Goal: Transaction & Acquisition: Purchase product/service

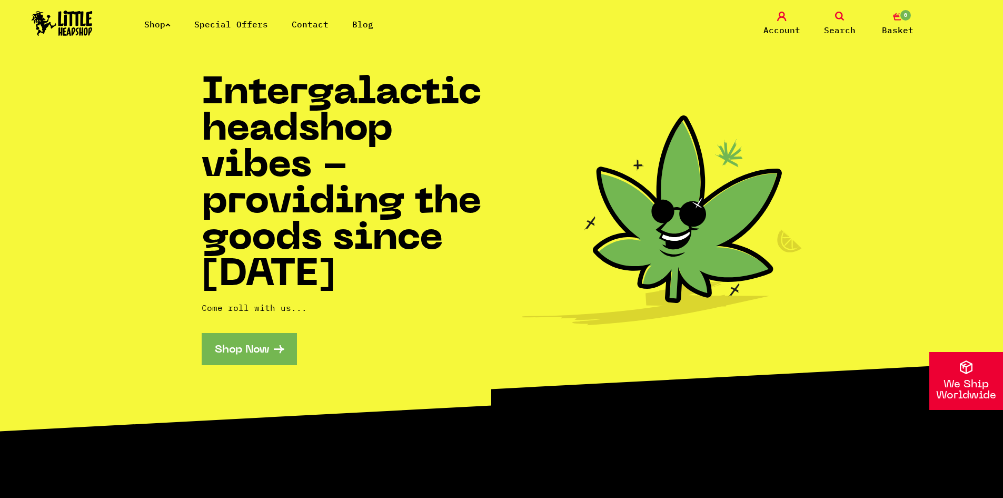
click at [153, 31] on div "Shop Special Offers Contact Blog Account Search 0 Basket" at bounding box center [501, 24] width 1003 height 48
click at [170, 23] on icon at bounding box center [167, 25] width 5 height 4
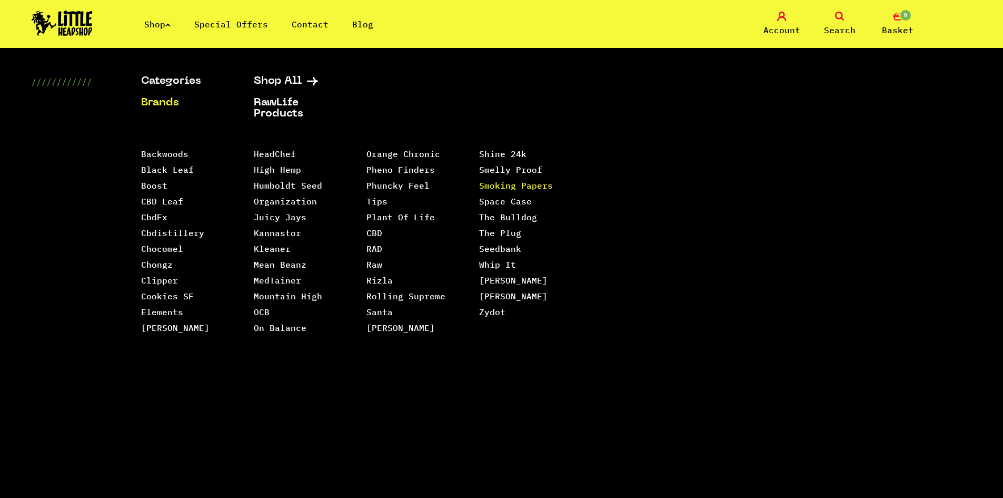
click at [479, 191] on link "Smoking Papers" at bounding box center [516, 185] width 74 height 11
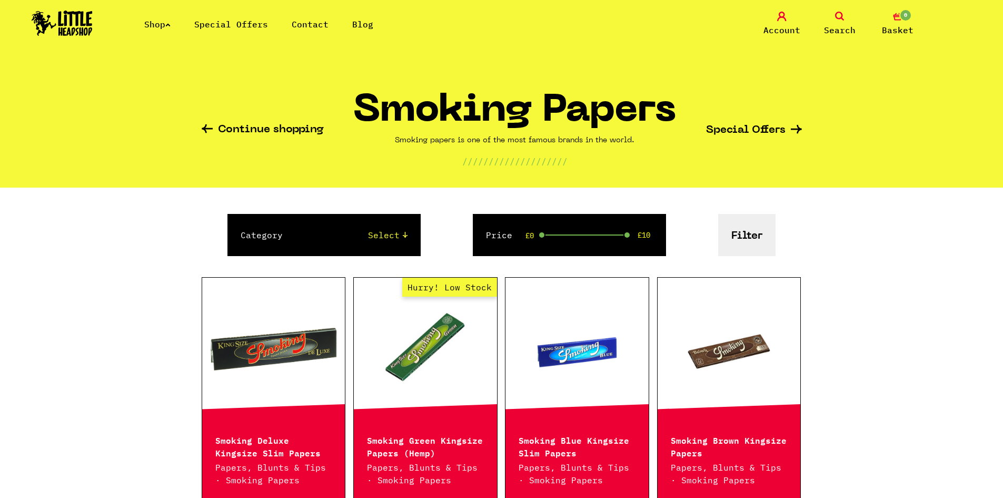
click at [834, 18] on link "Search" at bounding box center [839, 24] width 53 height 25
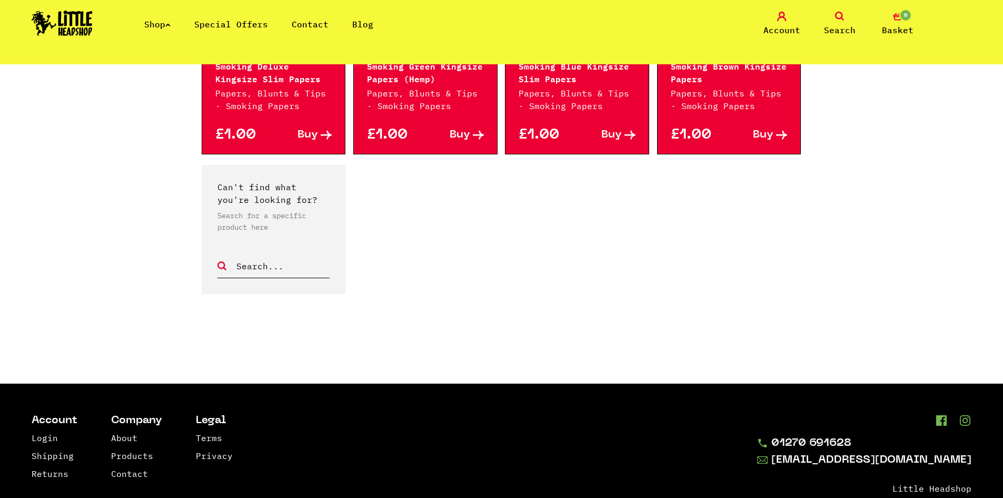
scroll to position [435, 0]
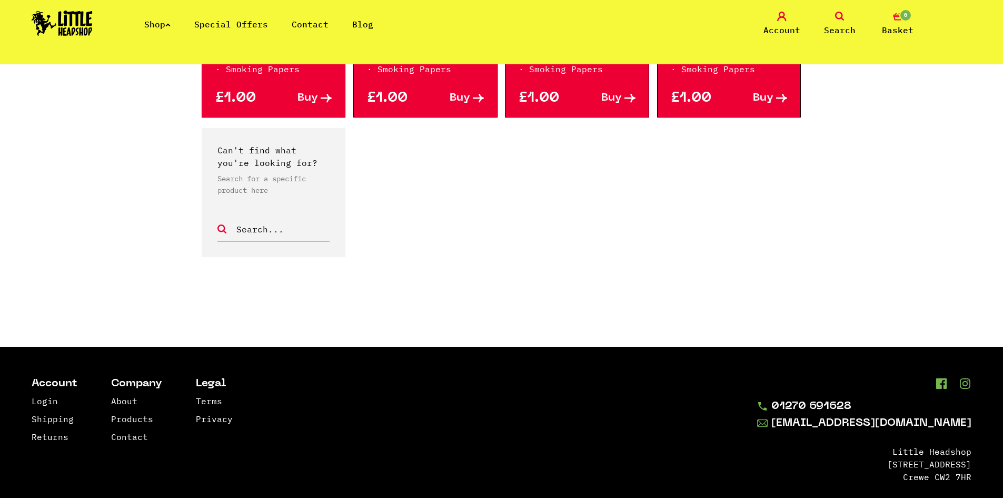
click at [846, 30] on span "Search" at bounding box center [840, 30] width 32 height 13
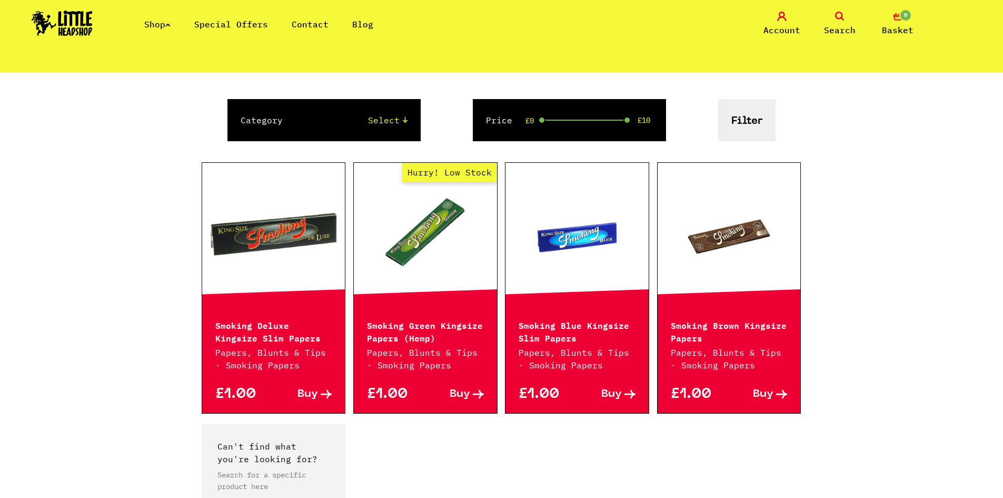
scroll to position [0, 0]
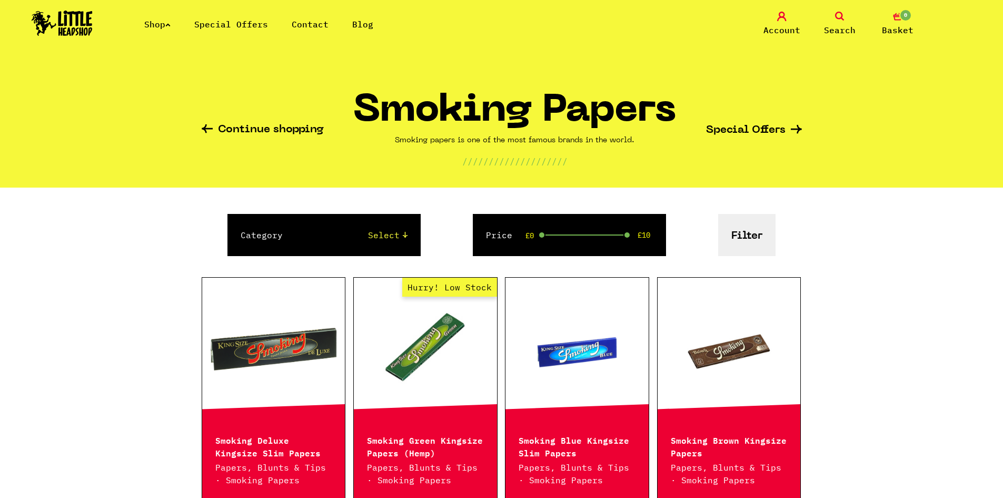
click at [834, 25] on span "Search" at bounding box center [840, 30] width 32 height 13
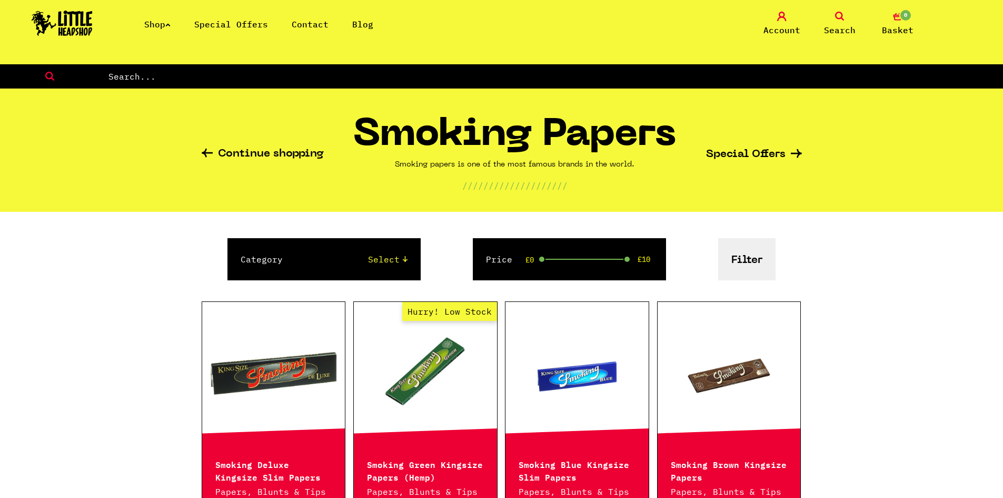
click at [363, 83] on input "text" at bounding box center [555, 76] width 896 height 14
type input "hemp wrap"
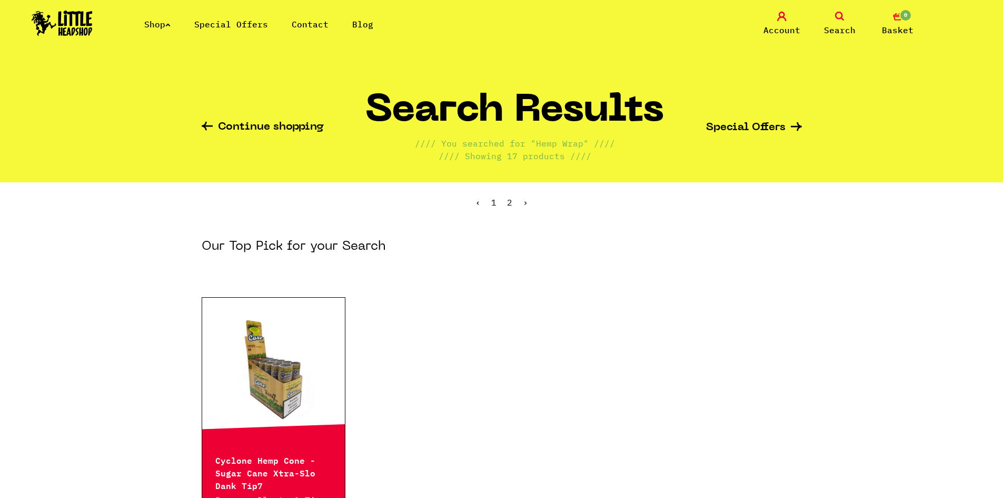
click at [851, 25] on span "Search" at bounding box center [840, 30] width 32 height 13
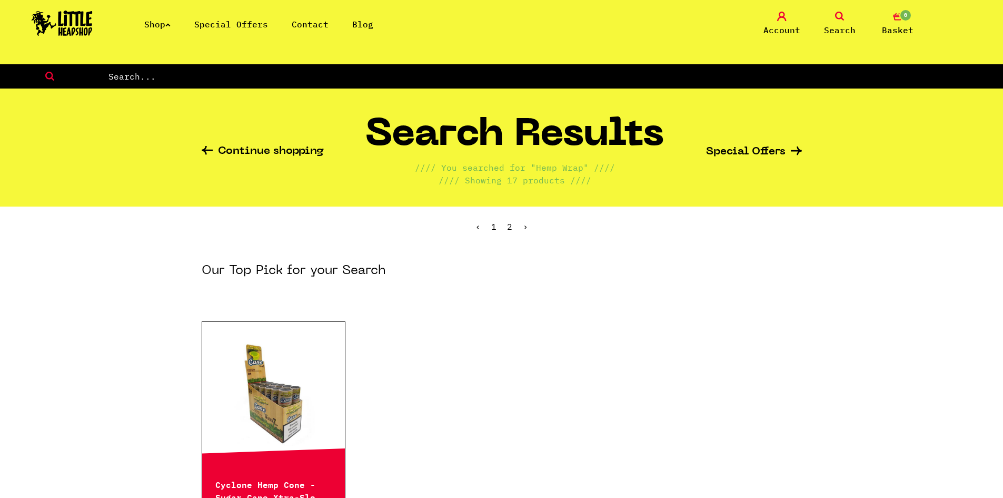
drag, startPoint x: 129, startPoint y: 72, endPoint x: 120, endPoint y: 72, distance: 9.0
click at [127, 71] on input "text" at bounding box center [555, 76] width 896 height 14
type input "hemp"
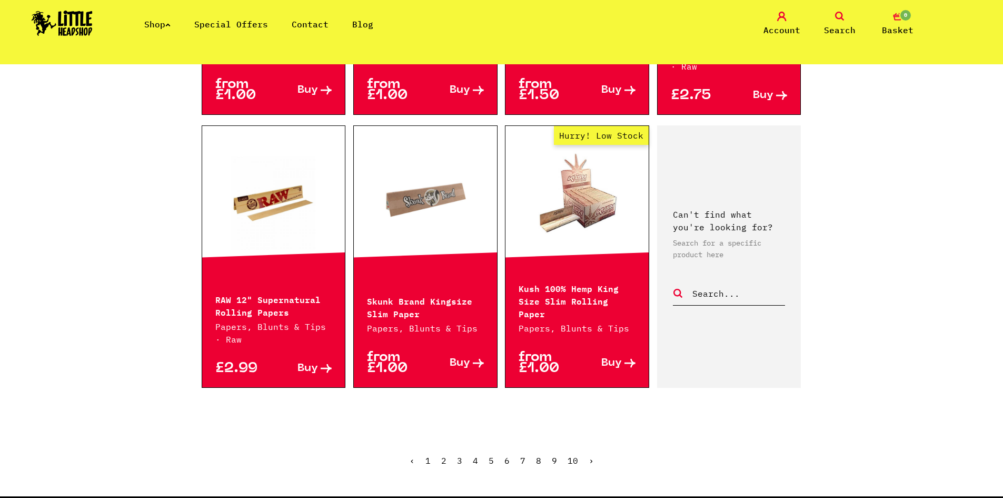
scroll to position [1289, 0]
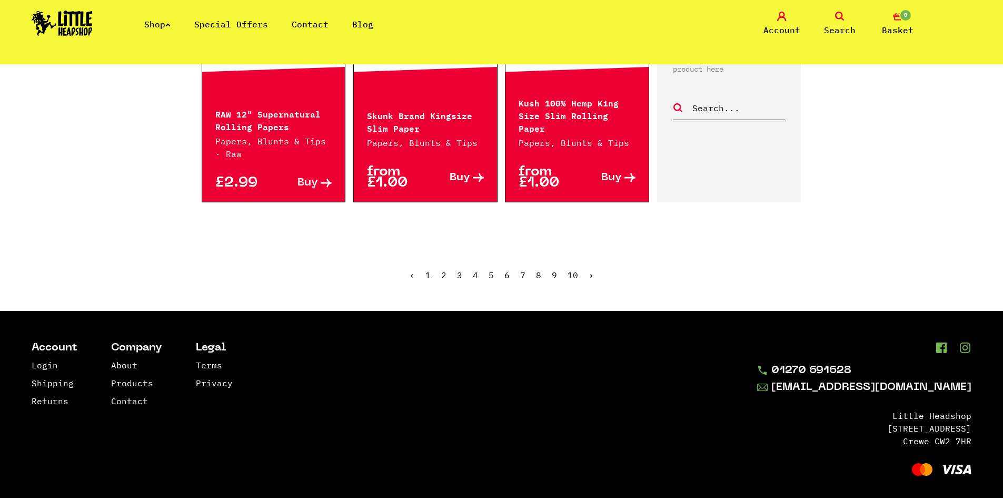
click at [447, 265] on ul "‹ 1 2 3 4 5 6 7 8 9 10 ›" at bounding box center [502, 282] width 600 height 45
click at [445, 270] on link "2" at bounding box center [443, 275] width 5 height 11
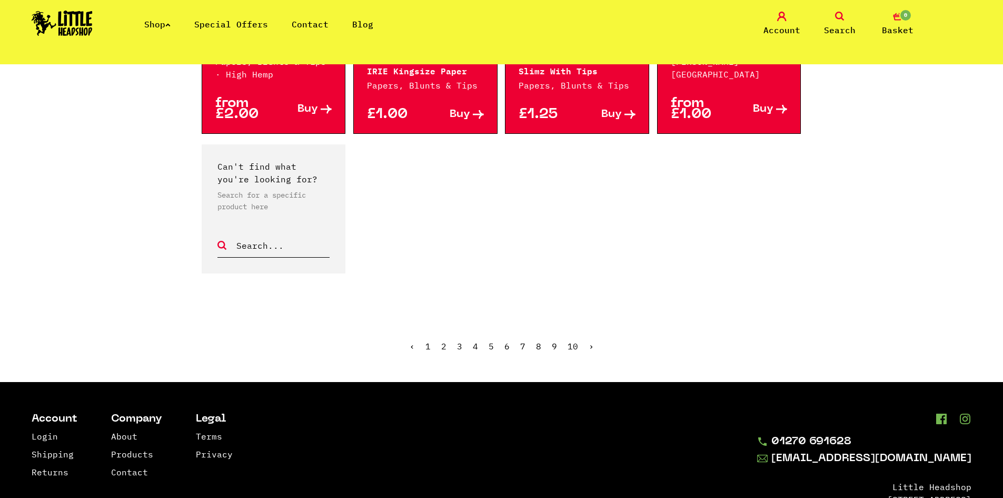
scroll to position [684, 0]
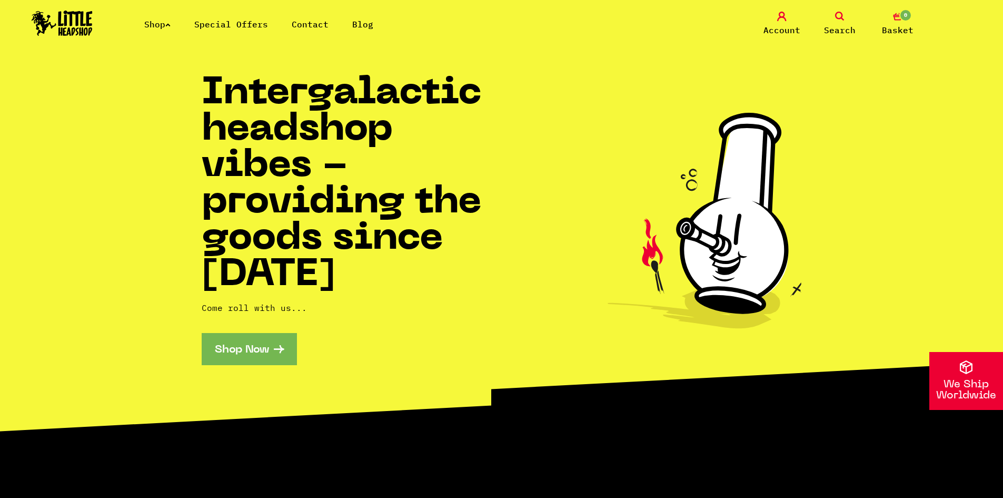
click at [828, 15] on link "Search" at bounding box center [839, 24] width 53 height 25
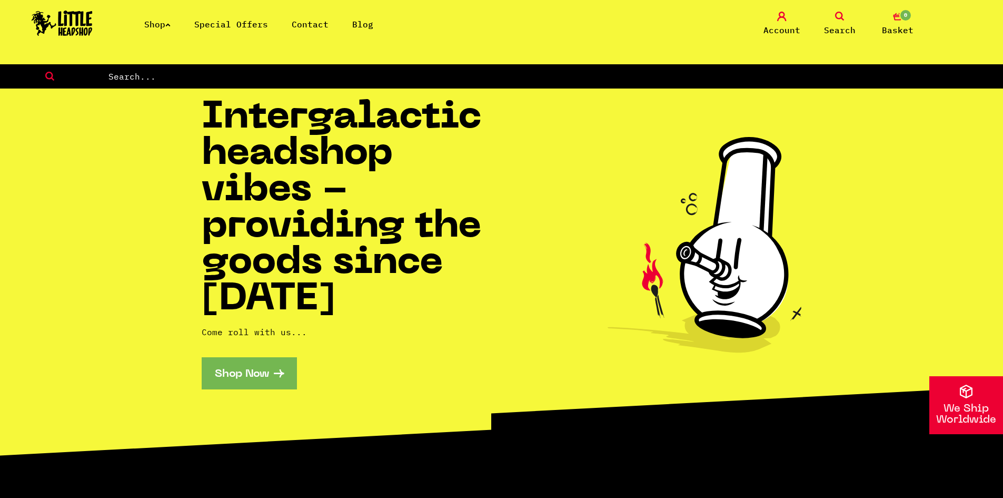
click at [828, 30] on span "Search" at bounding box center [840, 30] width 32 height 13
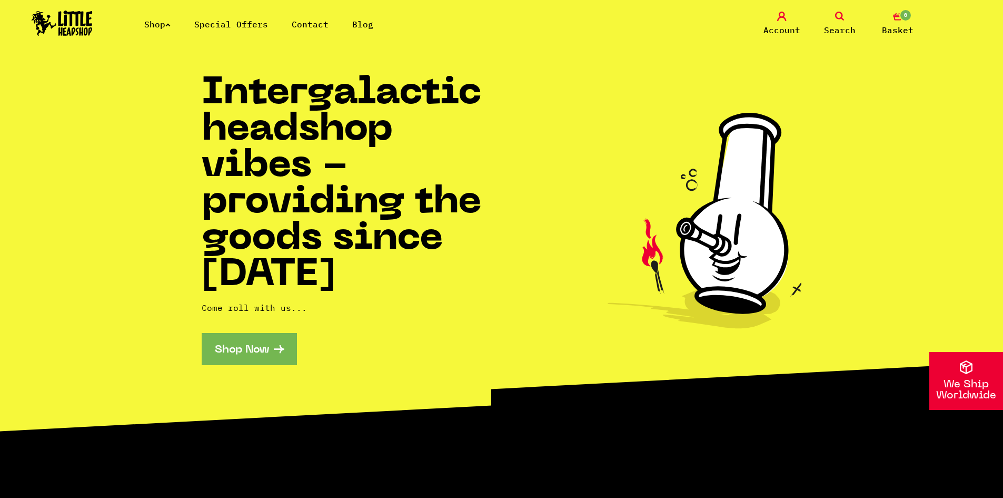
click at [826, 34] on span "Search" at bounding box center [840, 30] width 32 height 13
